Goal: Information Seeking & Learning: Check status

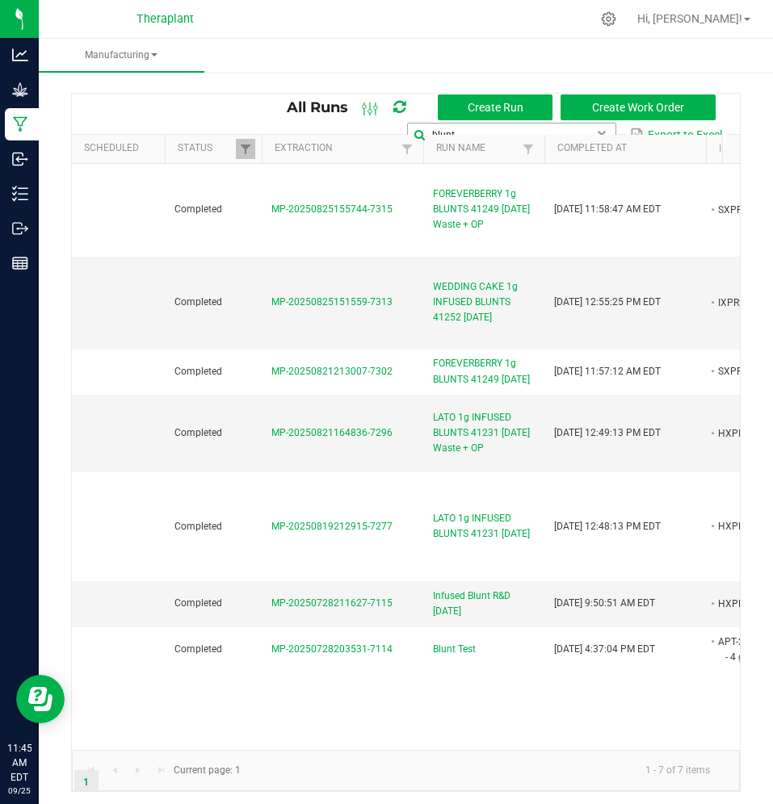
click at [528, 128] on input "blunt" at bounding box center [511, 135] width 208 height 24
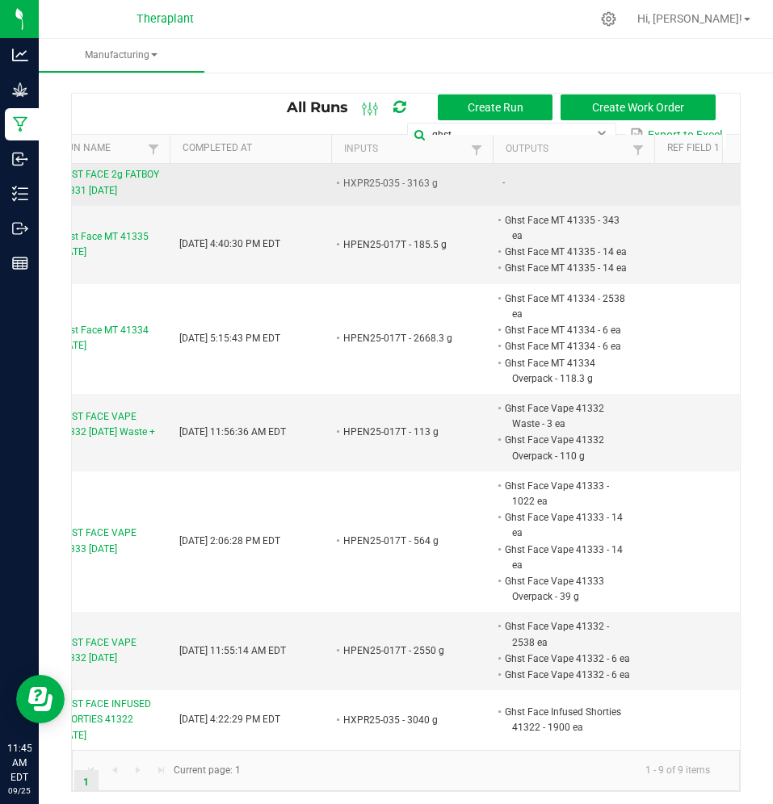
scroll to position [0, 346]
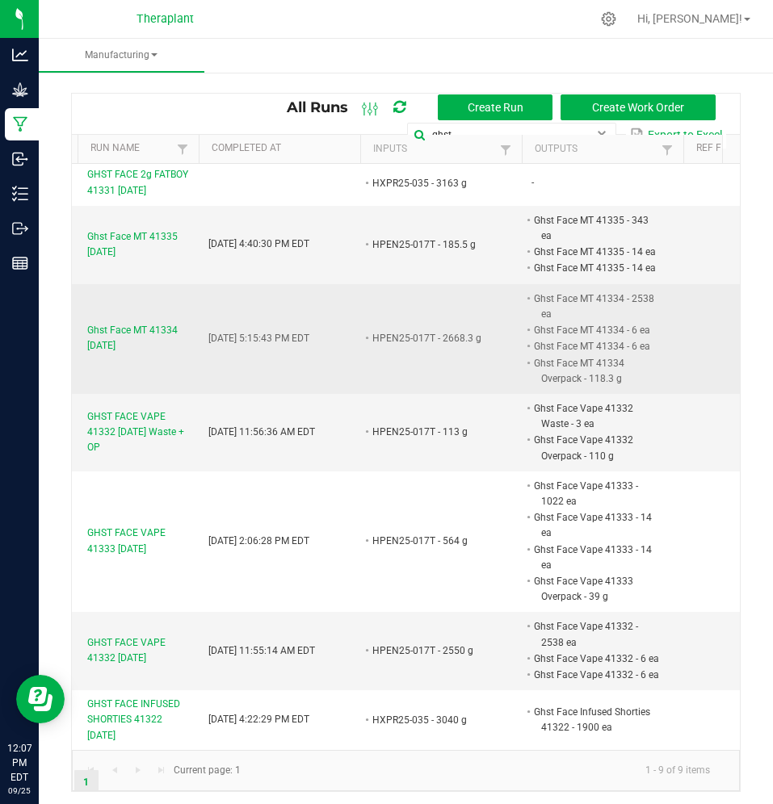
type input "ghst"
